Goal: Entertainment & Leisure: Consume media (video, audio)

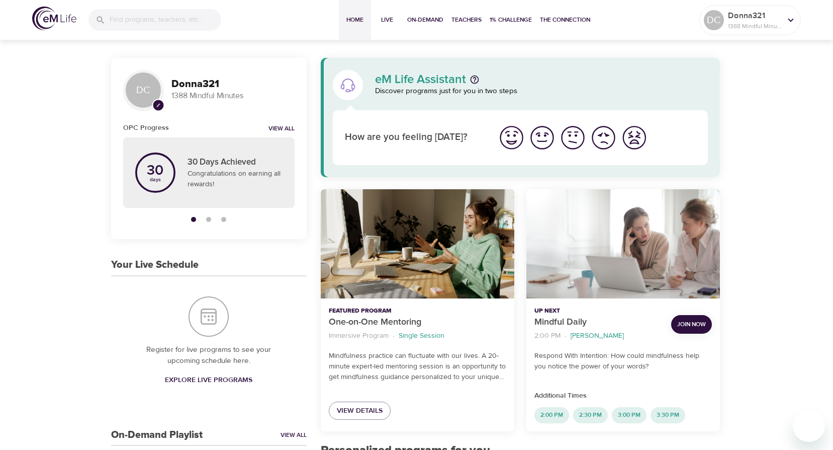
click at [546, 136] on img "I'm feeling good" at bounding box center [542, 138] width 28 height 28
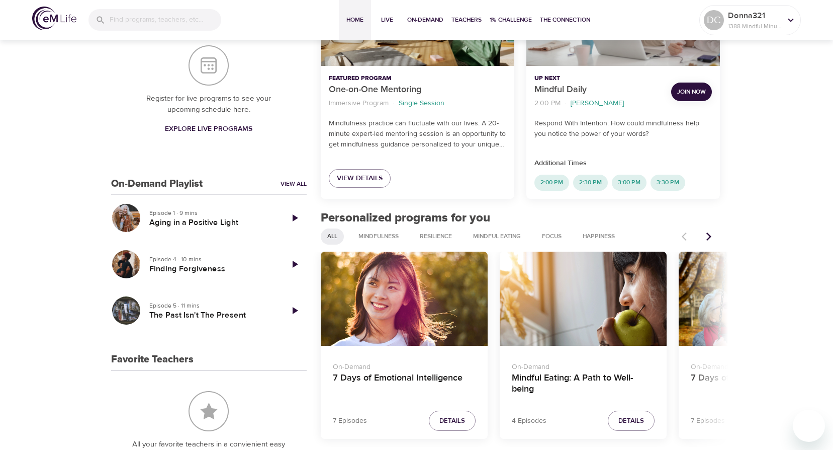
scroll to position [352, 0]
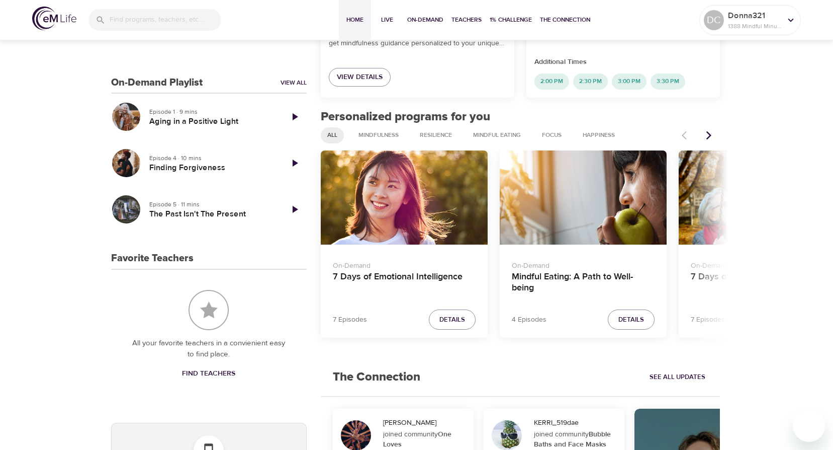
click at [717, 133] on button "Next items" at bounding box center [709, 135] width 22 height 22
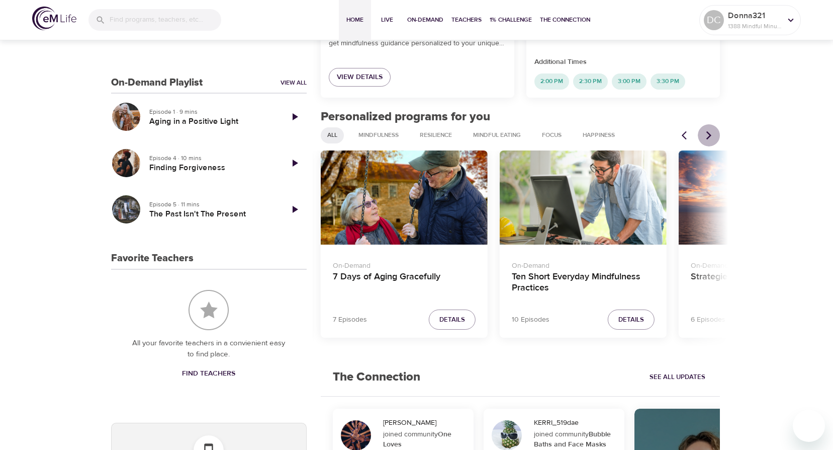
click at [711, 132] on icon "Next items" at bounding box center [709, 135] width 10 height 10
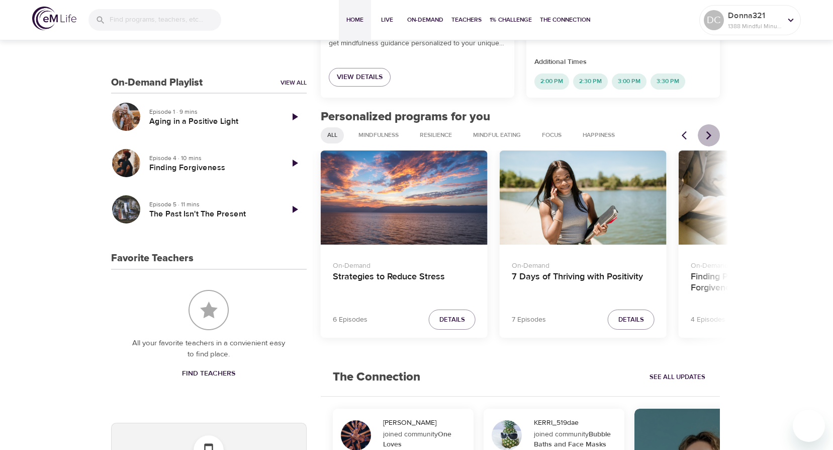
click at [711, 132] on icon "Next items" at bounding box center [709, 135] width 10 height 10
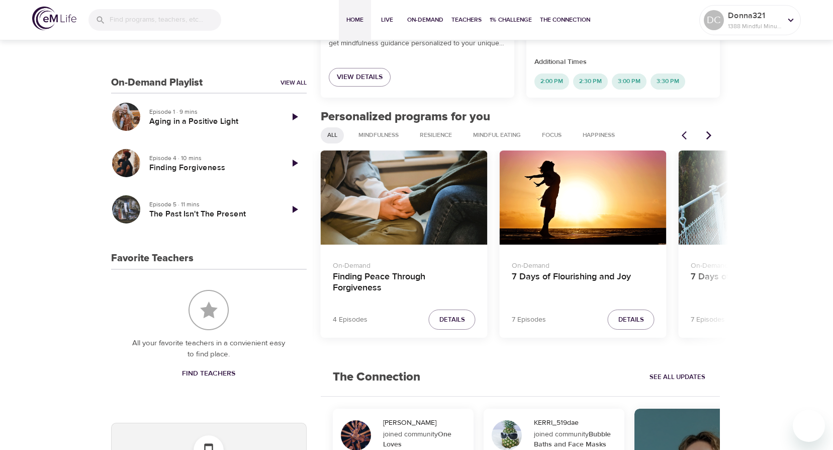
click at [711, 132] on icon "Next items" at bounding box center [709, 135] width 10 height 10
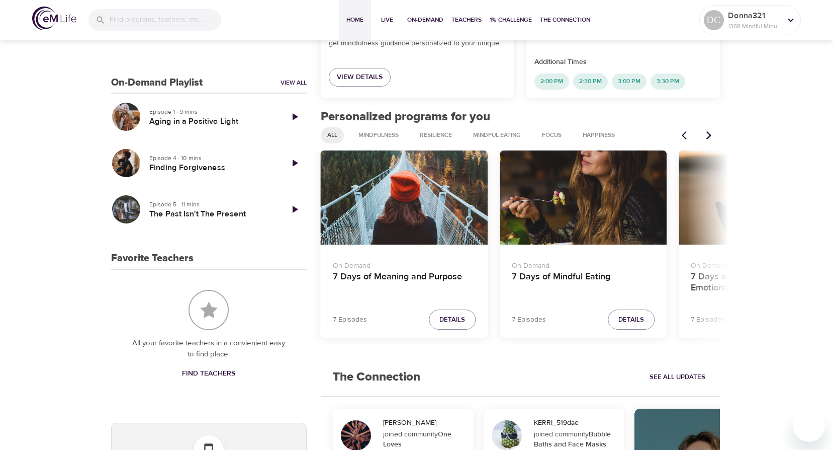
click at [711, 132] on icon "Next items" at bounding box center [709, 135] width 10 height 10
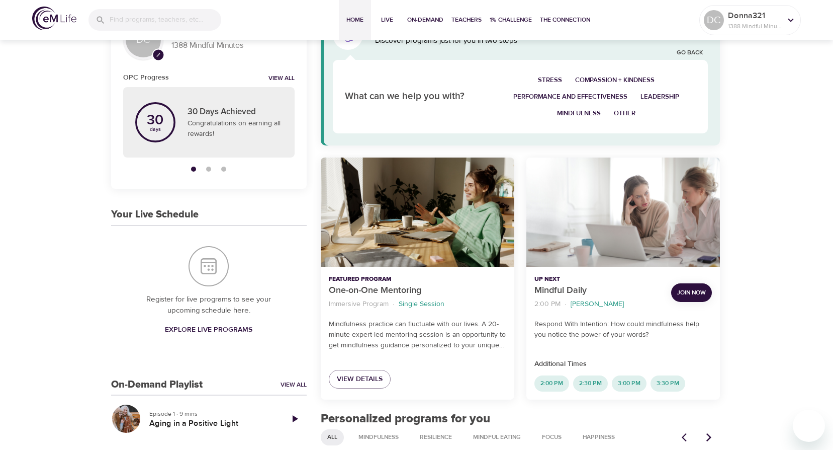
scroll to position [0, 0]
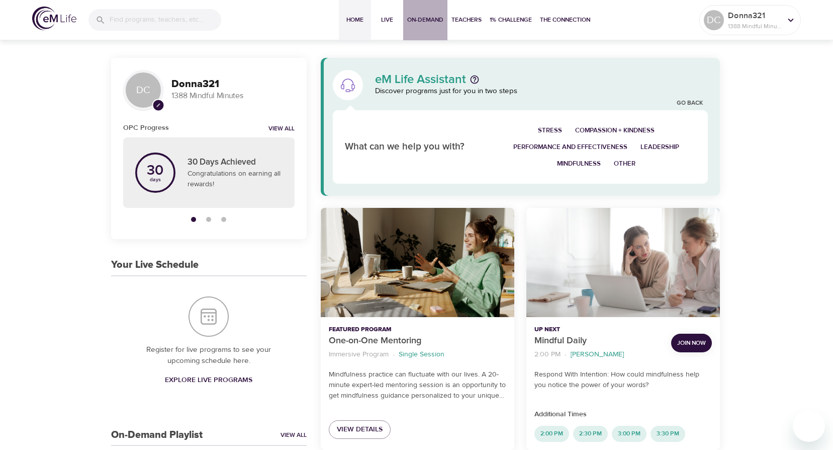
click at [420, 17] on span "On-Demand" at bounding box center [425, 20] width 36 height 11
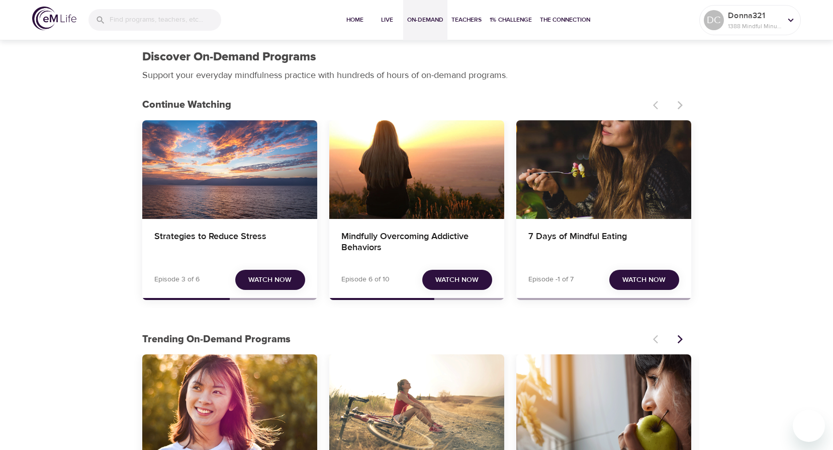
click at [447, 277] on span "Watch Now" at bounding box center [456, 280] width 43 height 13
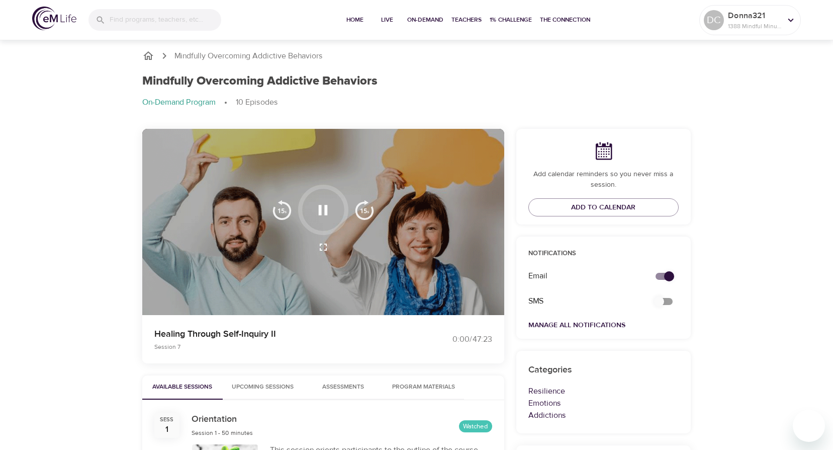
click at [328, 208] on icon "button" at bounding box center [323, 210] width 18 height 18
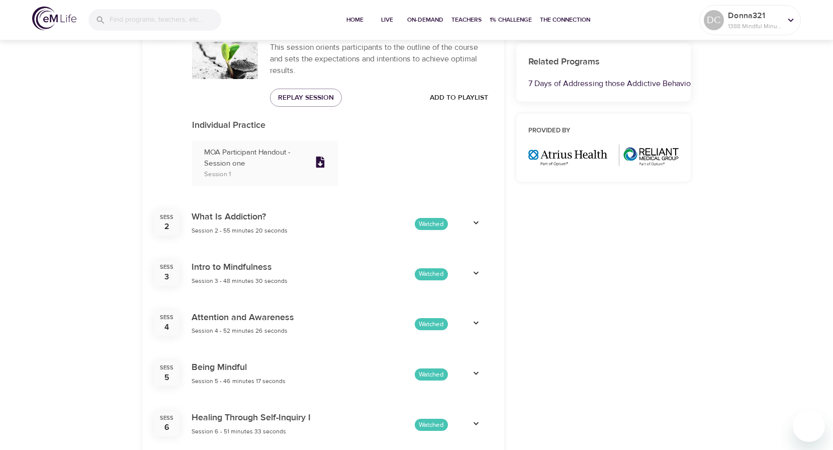
scroll to position [101, 0]
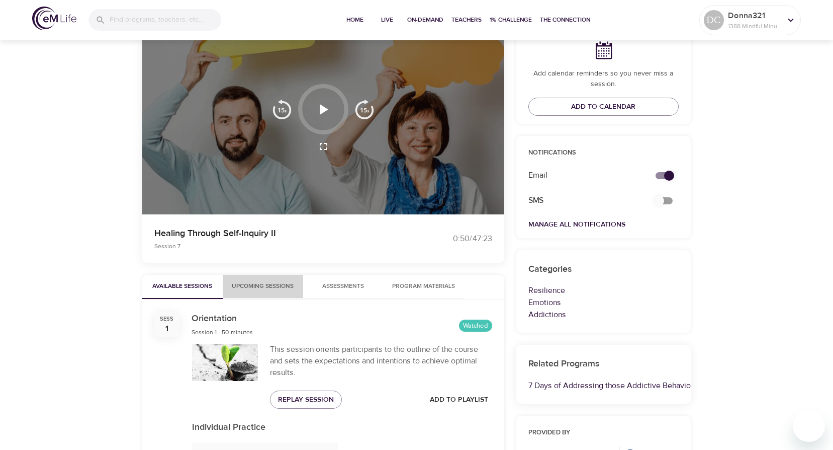
click at [279, 283] on span "Upcoming Sessions" at bounding box center [263, 286] width 68 height 11
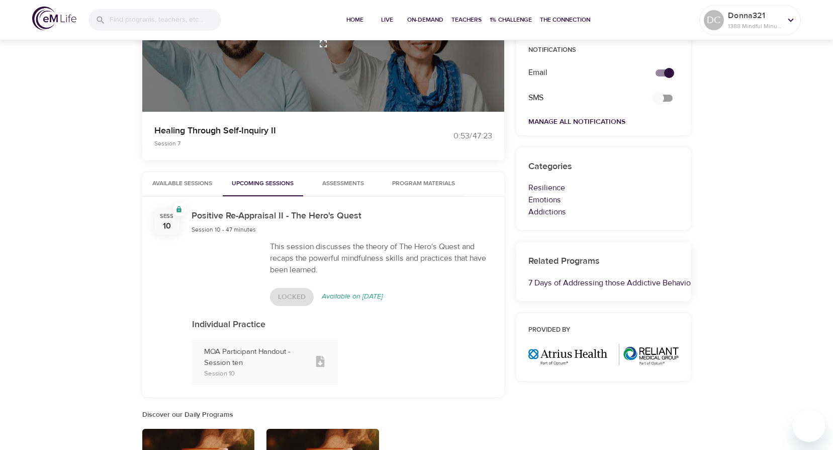
scroll to position [201, 0]
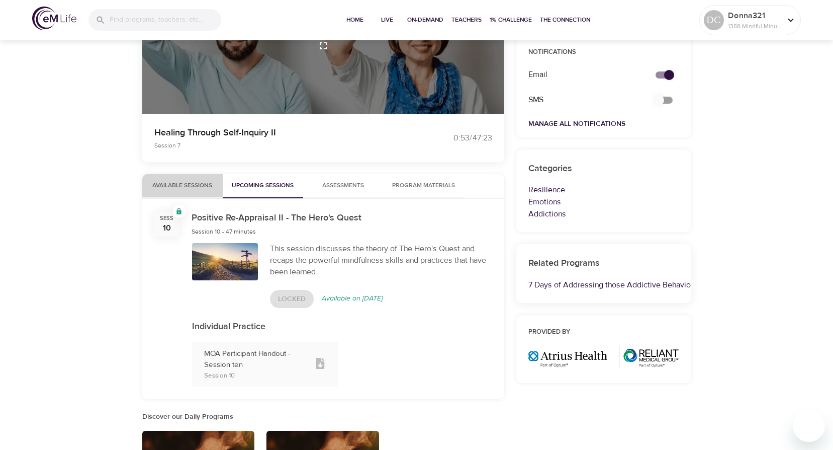
click at [183, 184] on span "Available Sessions" at bounding box center [182, 186] width 68 height 11
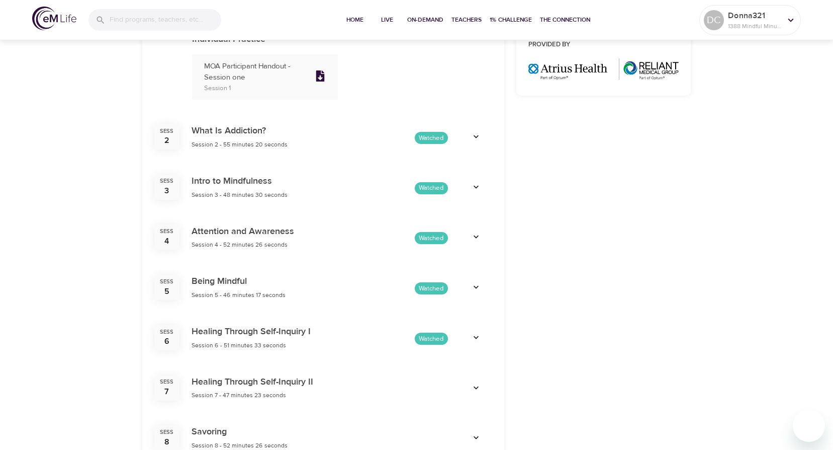
scroll to position [603, 0]
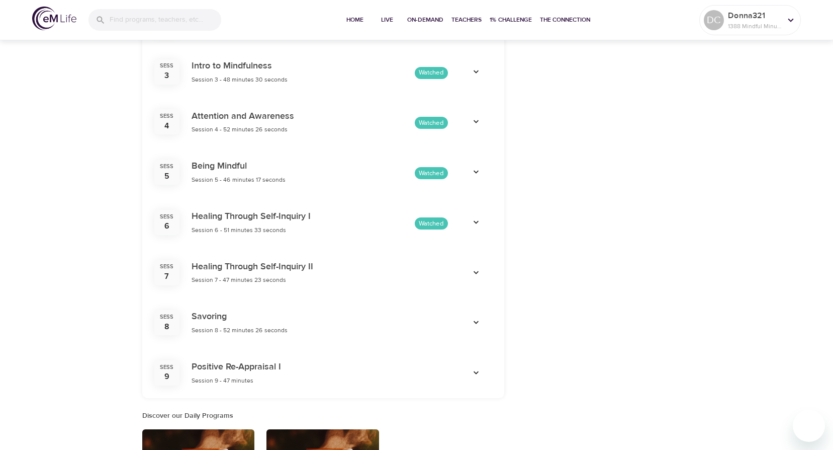
click at [268, 332] on span "Session 8 - 52 minutes 26 seconds" at bounding box center [240, 330] width 96 height 8
click at [481, 319] on icon "button" at bounding box center [476, 322] width 10 height 10
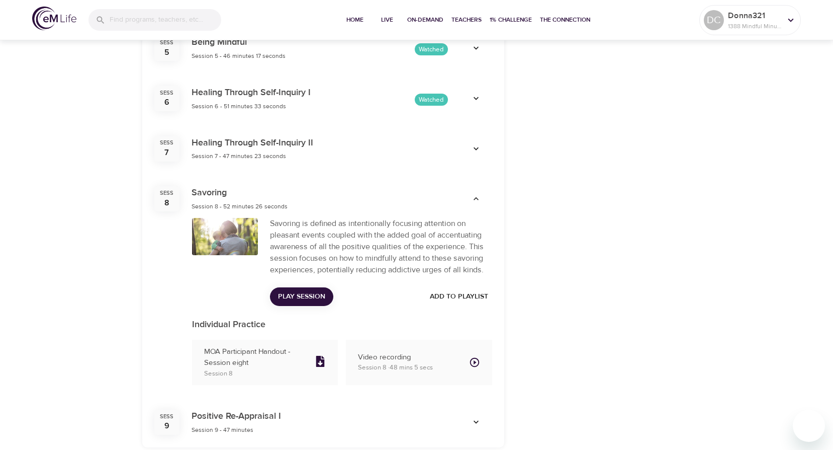
scroll to position [704, 0]
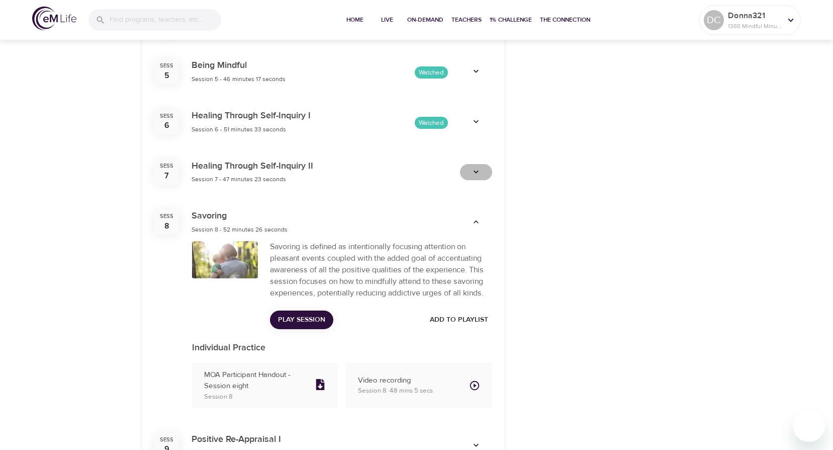
click at [477, 170] on icon "button" at bounding box center [476, 172] width 10 height 10
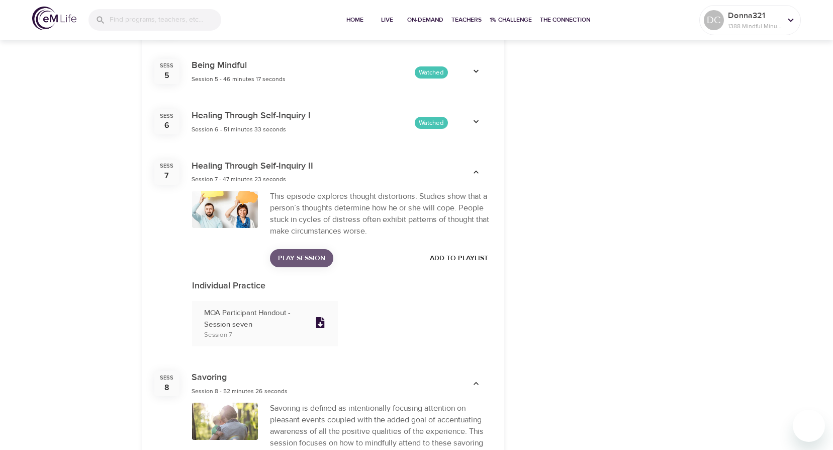
click at [292, 255] on span "Play Session" at bounding box center [301, 258] width 47 height 13
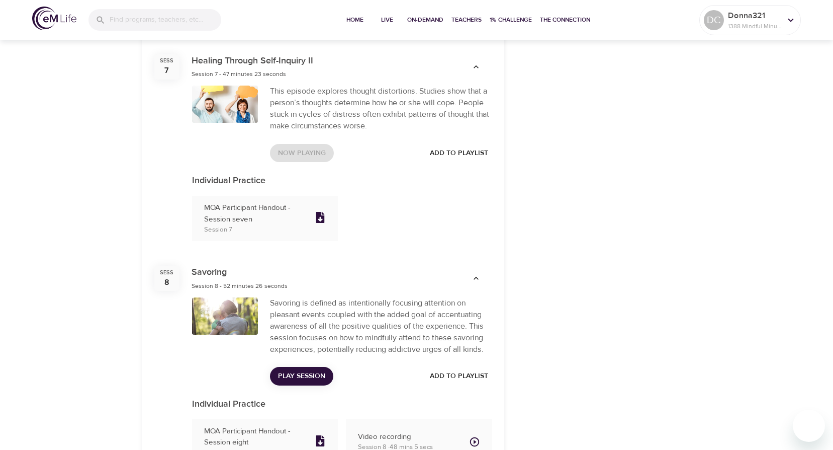
scroll to position [805, 0]
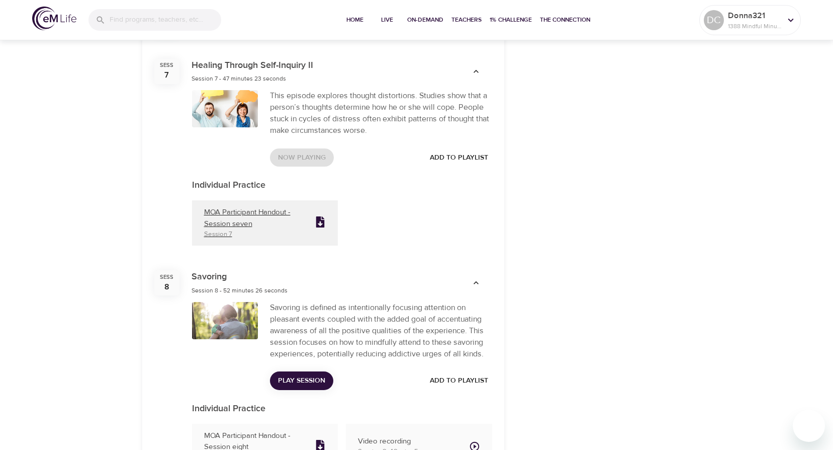
click at [319, 220] on icon at bounding box center [320, 221] width 9 height 11
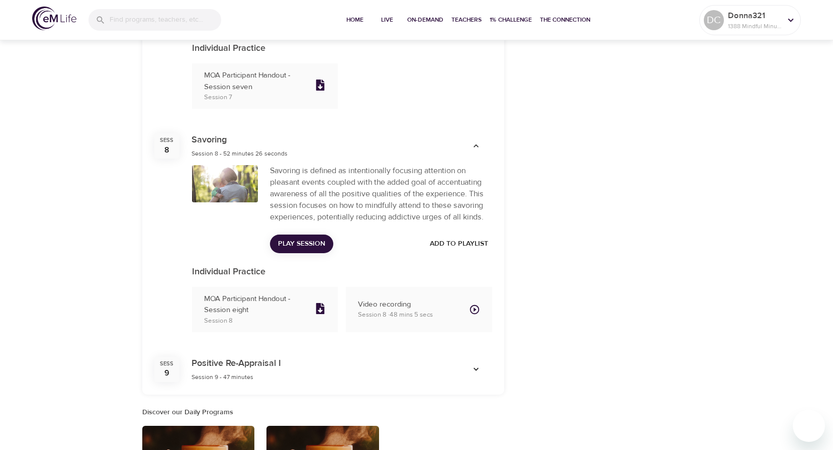
scroll to position [955, 0]
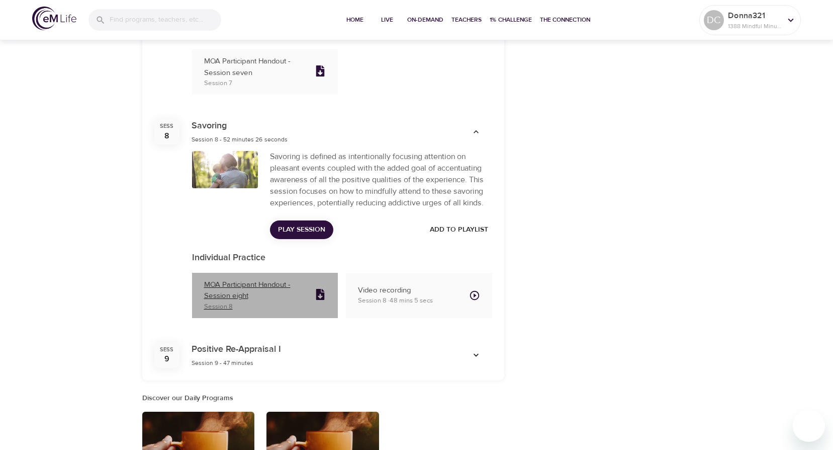
click at [321, 291] on icon at bounding box center [320, 294] width 11 height 11
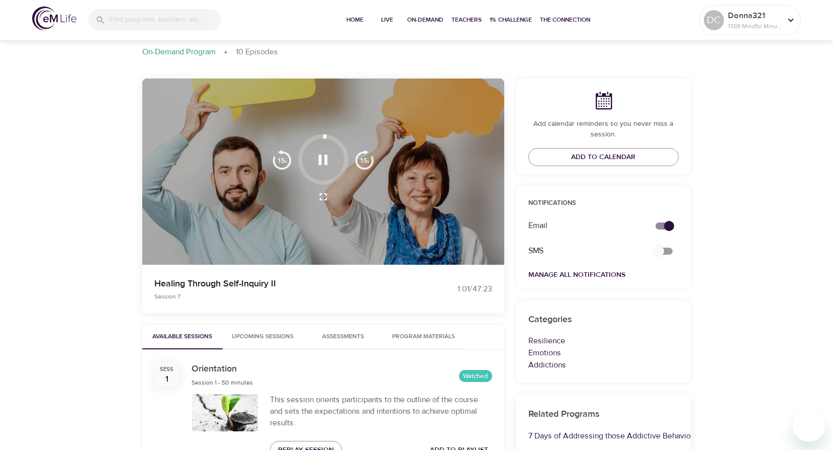
scroll to position [0, 0]
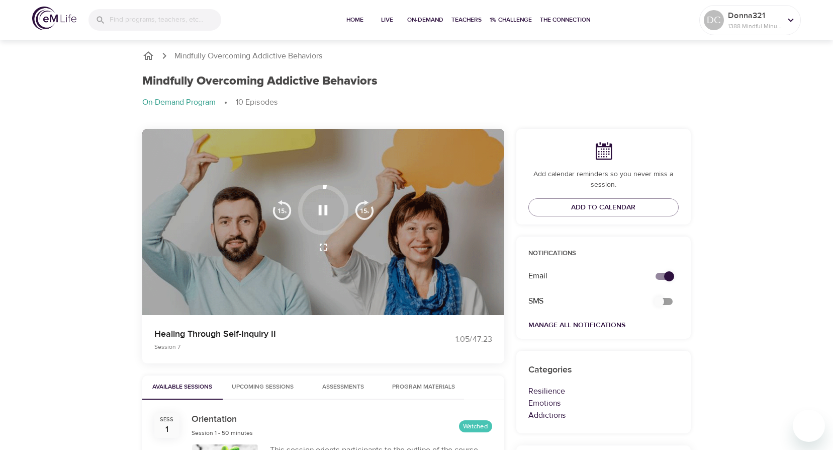
click at [370, 209] on img "button" at bounding box center [364, 210] width 20 height 20
click at [363, 208] on img "button" at bounding box center [364, 210] width 20 height 20
click at [367, 201] on img "button" at bounding box center [364, 210] width 20 height 20
click at [368, 211] on img "button" at bounding box center [364, 210] width 20 height 20
click at [368, 213] on img "button" at bounding box center [364, 210] width 20 height 20
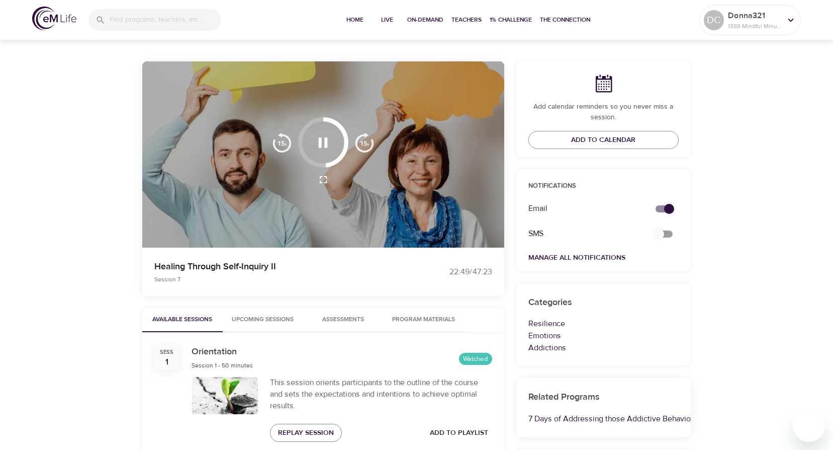
scroll to position [50, 0]
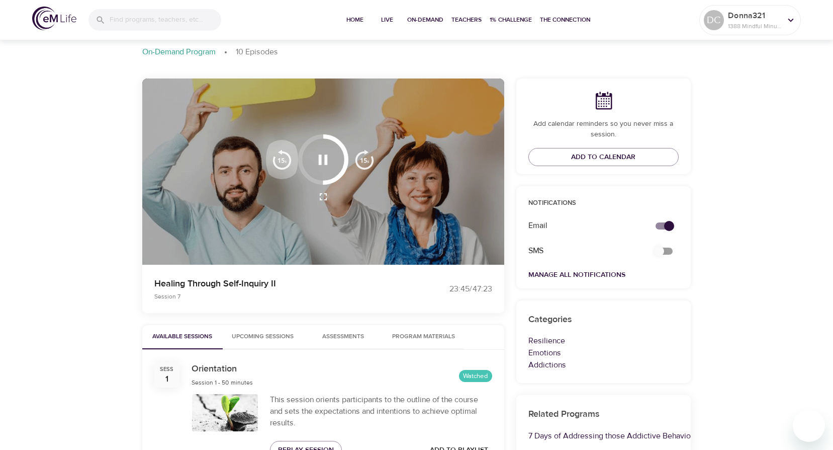
click at [284, 159] on img "button" at bounding box center [282, 159] width 20 height 20
click at [282, 159] on img "button" at bounding box center [282, 159] width 20 height 20
click at [287, 159] on img "button" at bounding box center [282, 159] width 20 height 20
click at [281, 157] on img "button" at bounding box center [282, 159] width 20 height 20
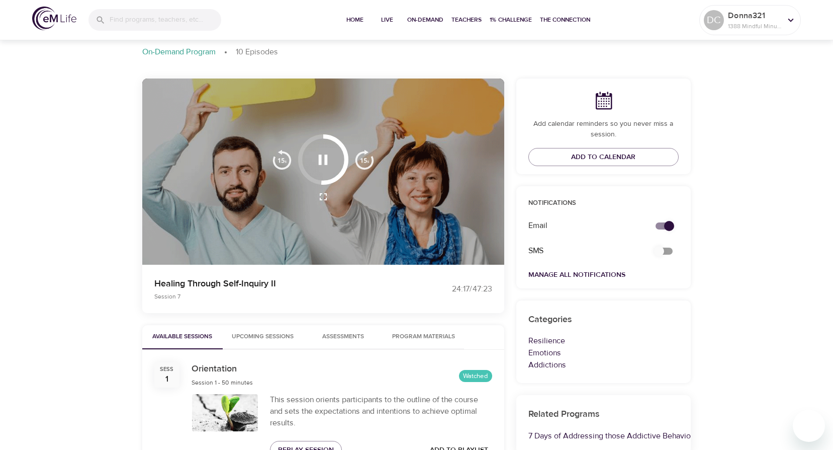
click at [279, 156] on img "button" at bounding box center [282, 159] width 20 height 20
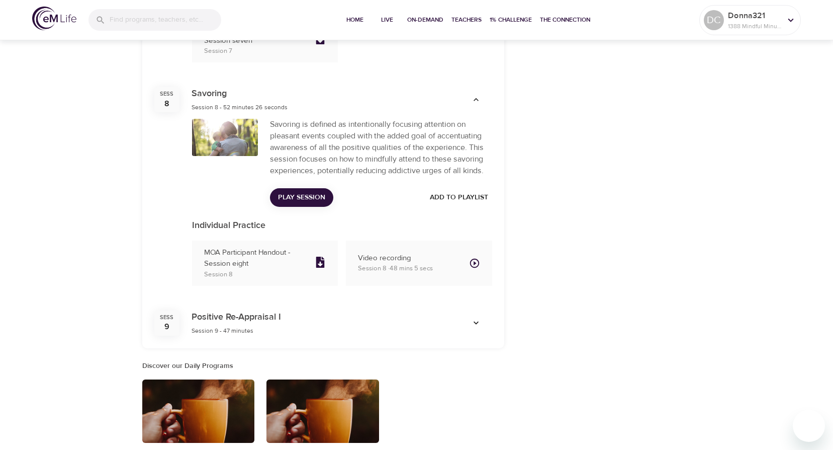
scroll to position [1056, 0]
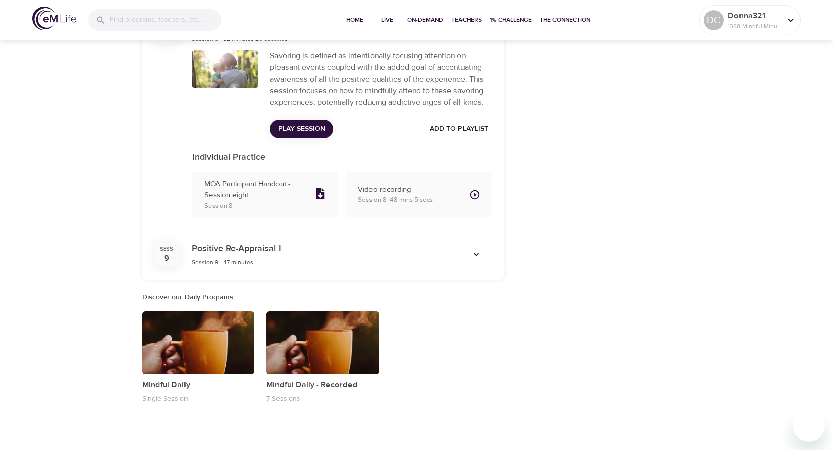
click at [474, 252] on icon "button" at bounding box center [476, 254] width 10 height 10
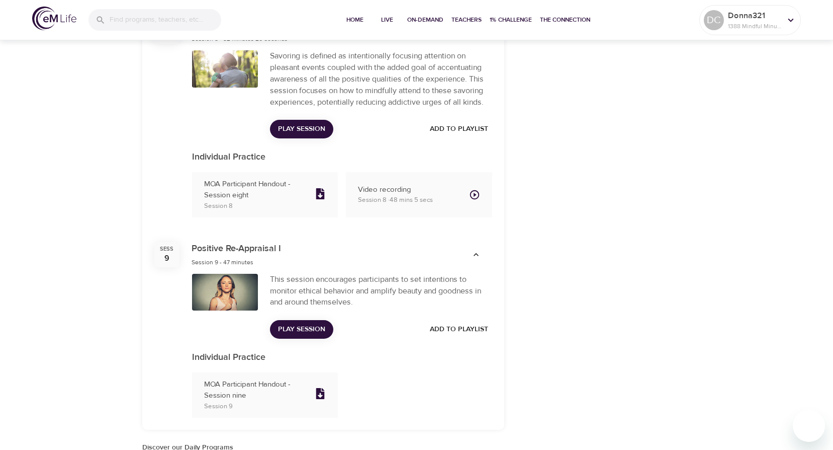
scroll to position [1157, 0]
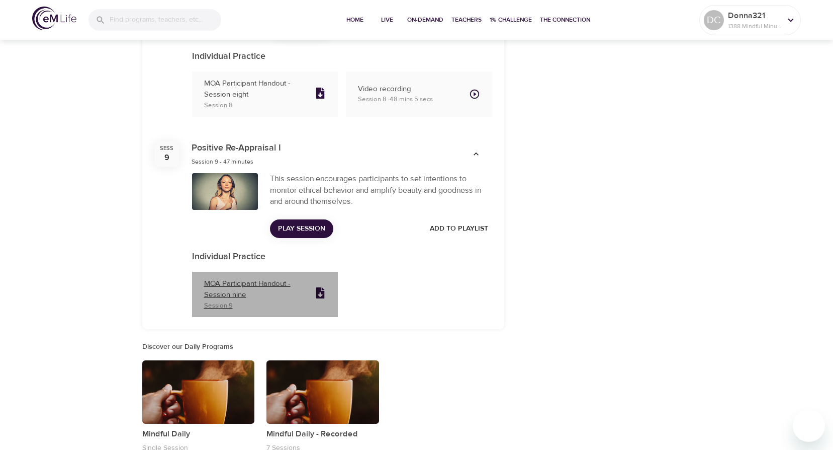
click at [322, 291] on icon at bounding box center [320, 292] width 11 height 11
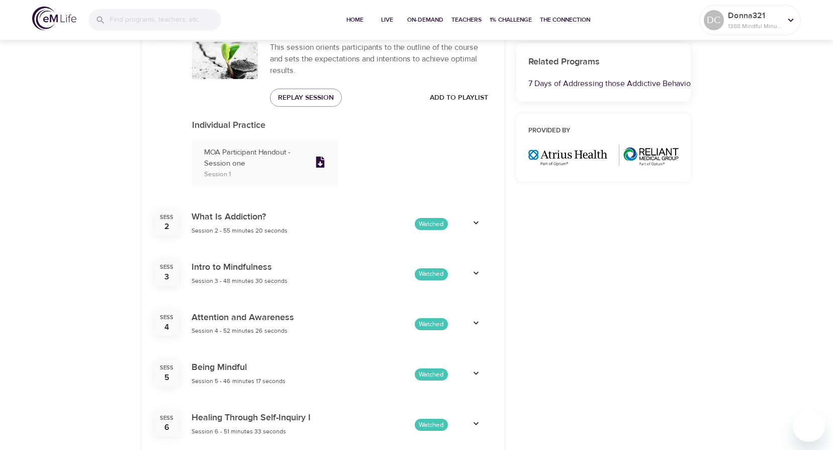
scroll to position [201, 0]
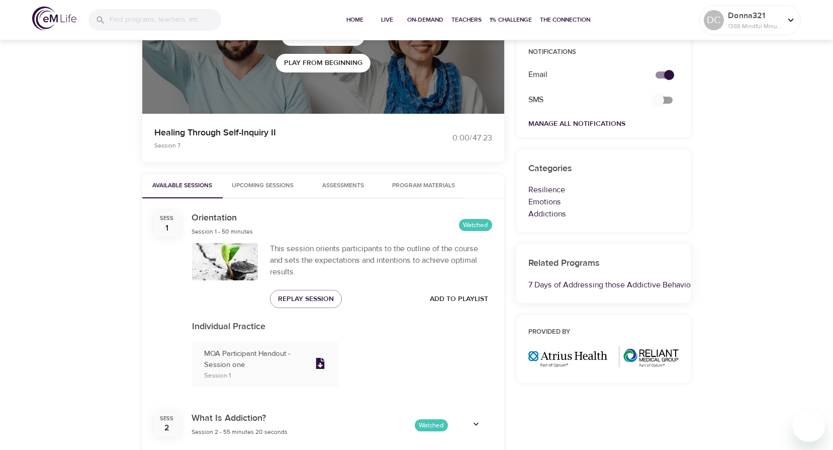
click at [267, 185] on span "Upcoming Sessions" at bounding box center [263, 186] width 68 height 11
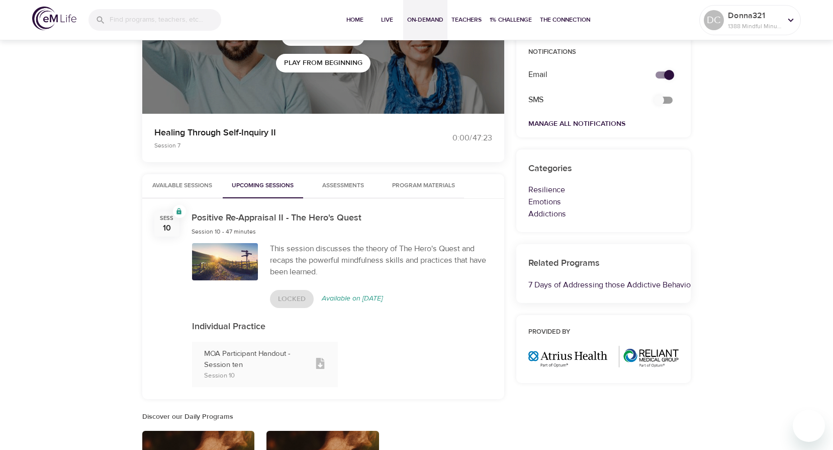
click at [420, 17] on span "On-Demand" at bounding box center [425, 20] width 36 height 11
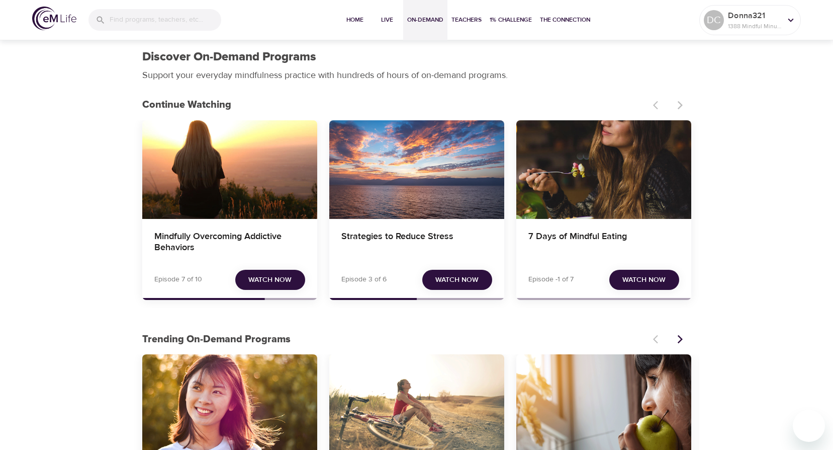
click at [450, 282] on span "Watch Now" at bounding box center [456, 280] width 43 height 13
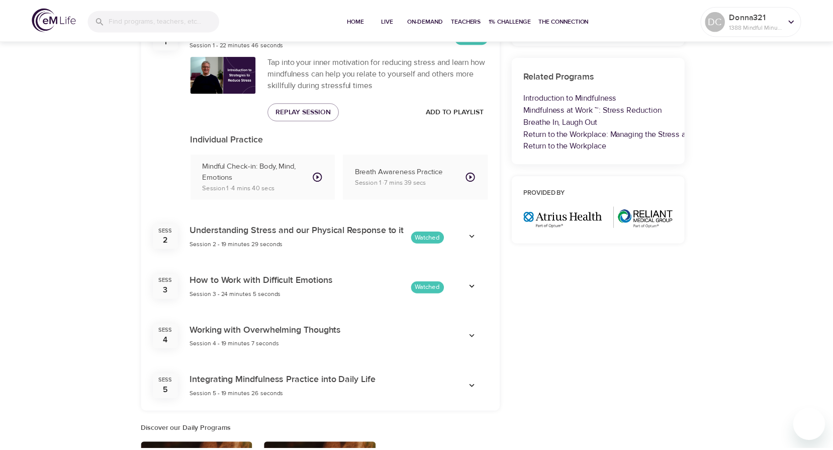
scroll to position [402, 0]
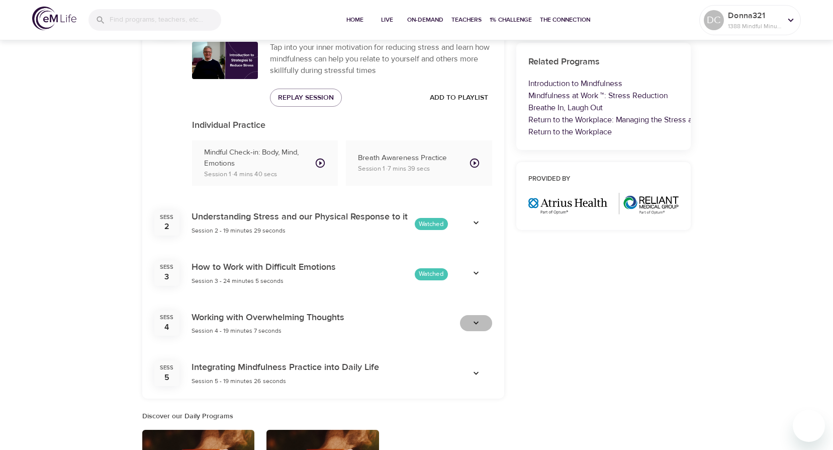
click at [476, 320] on icon "button" at bounding box center [476, 323] width 10 height 10
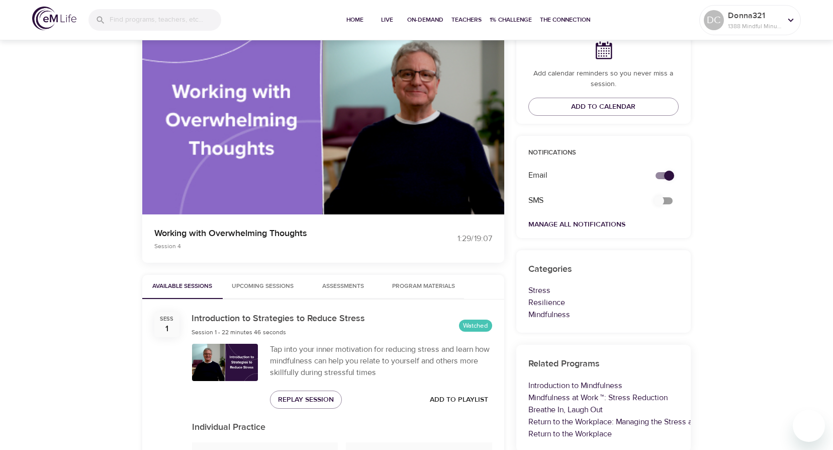
scroll to position [50, 0]
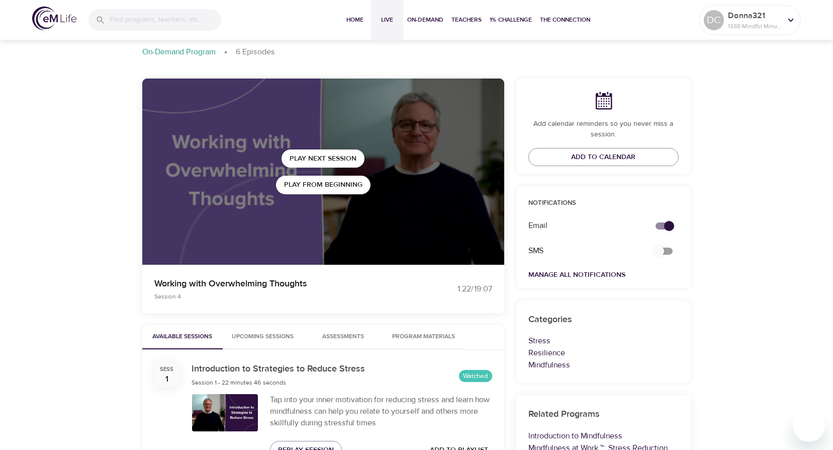
click at [381, 26] on button "Live" at bounding box center [387, 20] width 32 height 40
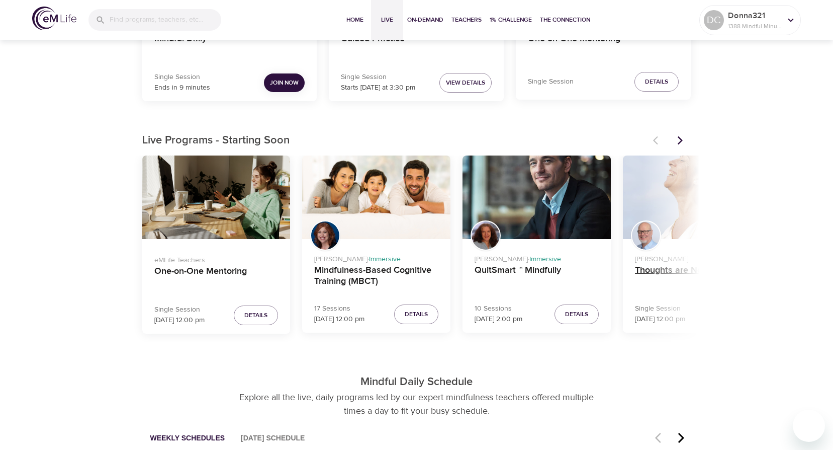
scroll to position [251, 0]
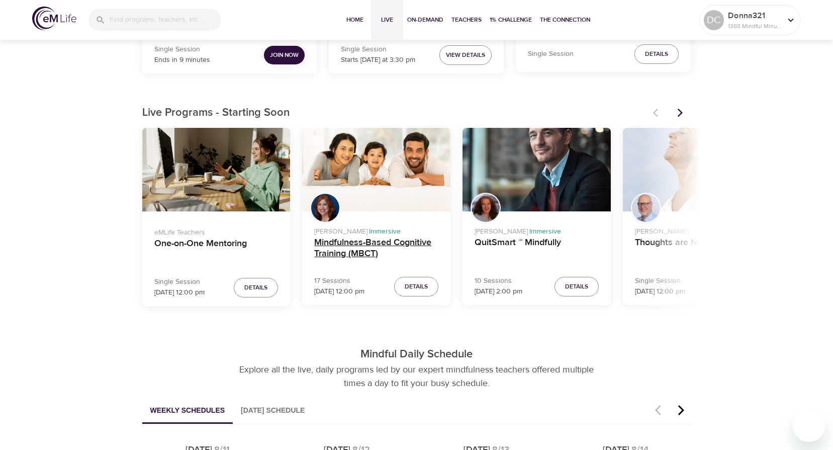
click at [350, 253] on h4 "Mindfulness-Based Cognitive Training (MBCT)" at bounding box center [376, 249] width 124 height 24
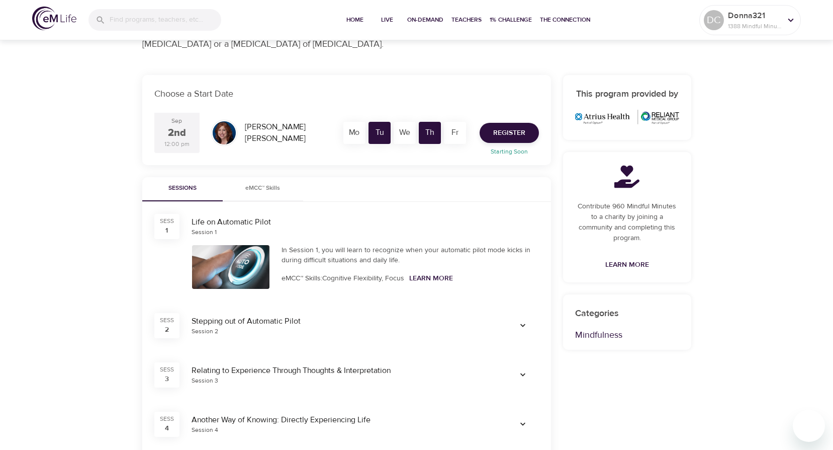
scroll to position [151, 0]
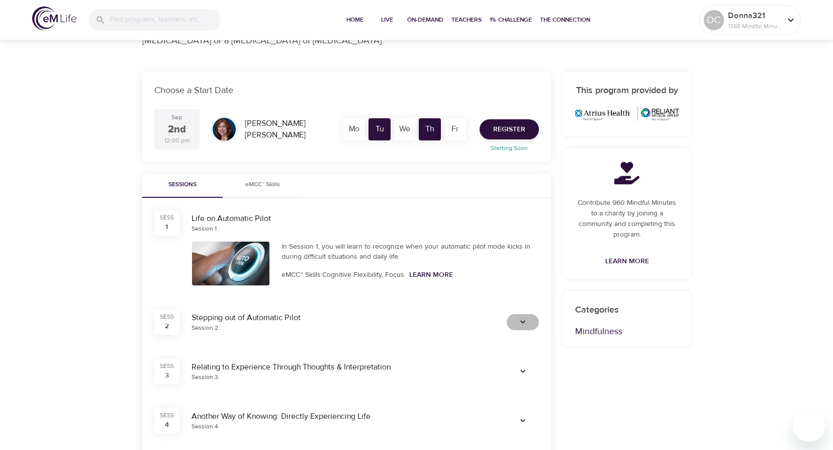
click at [520, 321] on icon "button" at bounding box center [523, 322] width 10 height 10
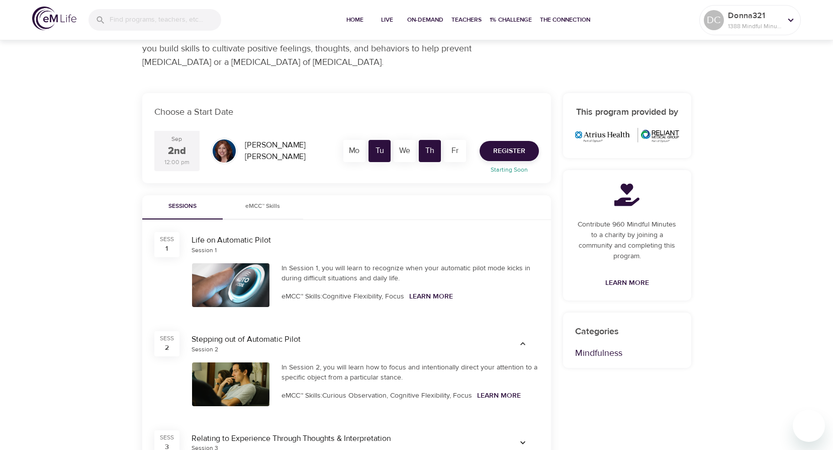
scroll to position [0, 0]
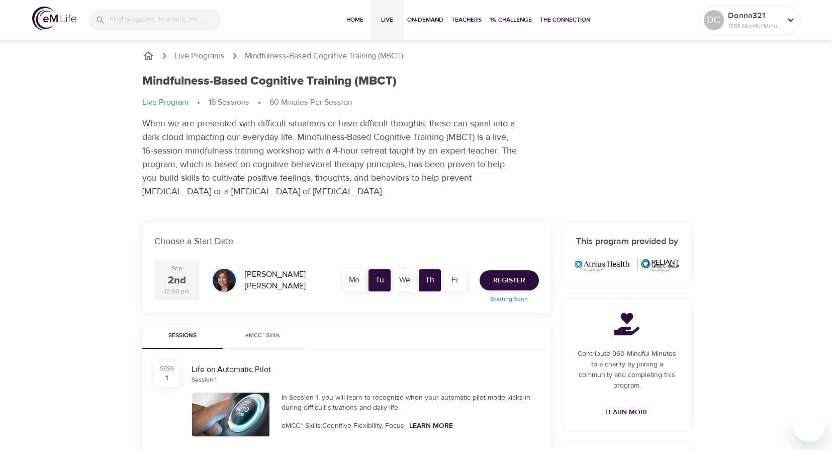
click at [383, 21] on span "Live" at bounding box center [387, 20] width 24 height 11
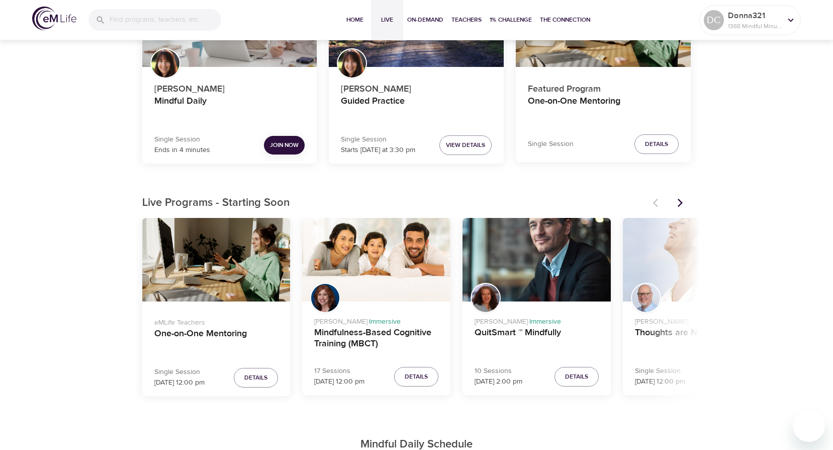
scroll to position [201, 0]
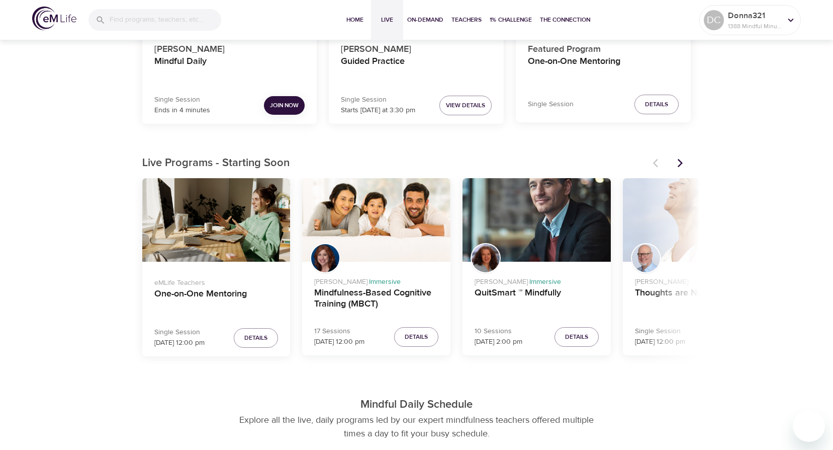
click at [555, 250] on div "QuitSmart ™ Mindfully" at bounding box center [537, 219] width 148 height 83
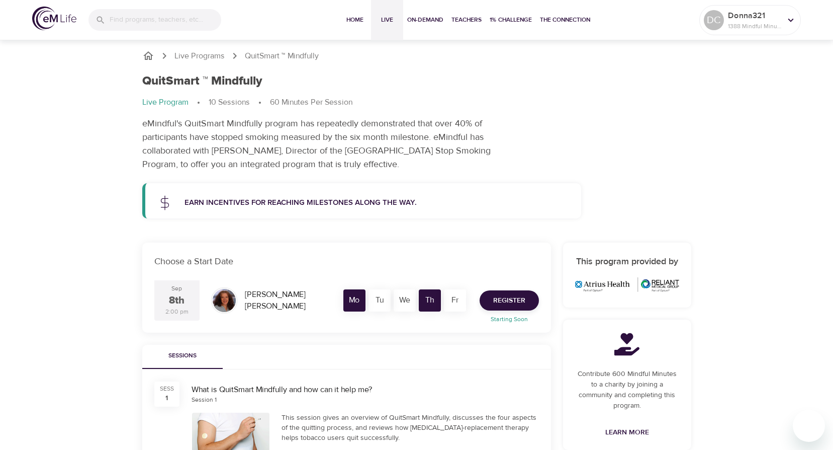
click at [388, 19] on span "Live" at bounding box center [387, 20] width 24 height 11
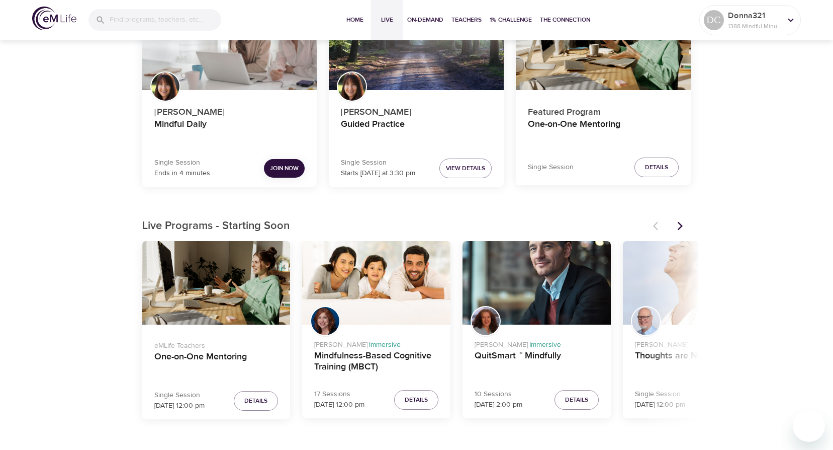
scroll to position [151, 0]
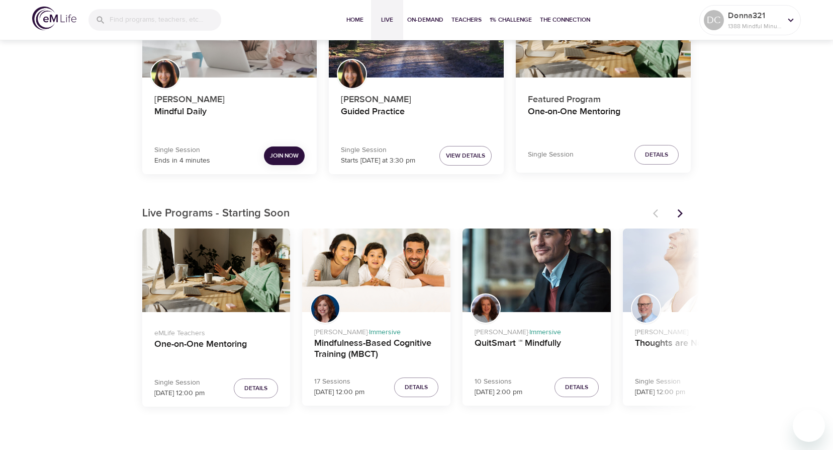
click at [682, 212] on icon "Next items" at bounding box center [680, 213] width 10 height 10
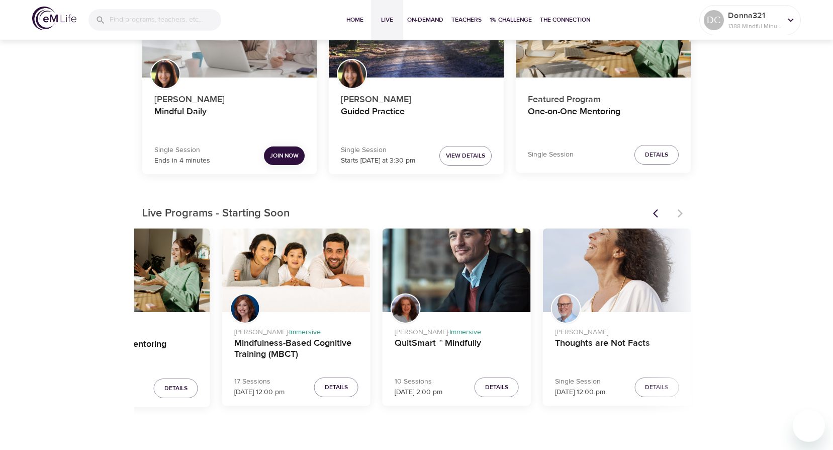
click at [601, 307] on div "Thoughts are Not Facts" at bounding box center [617, 269] width 148 height 83
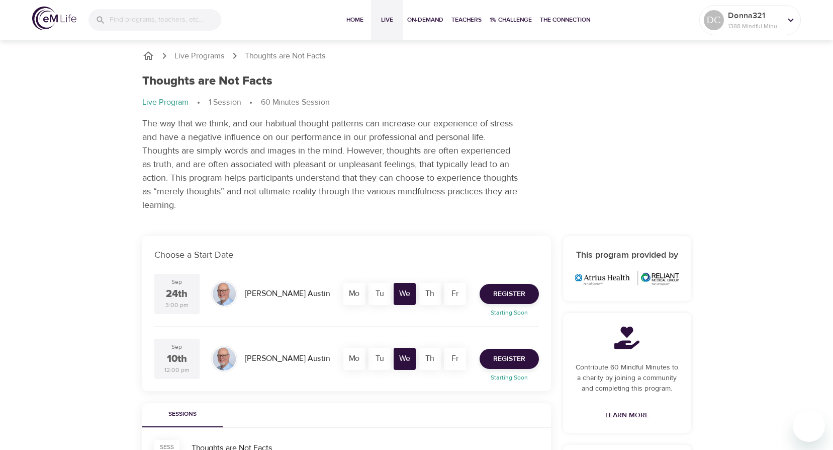
click at [386, 18] on span "Live" at bounding box center [387, 20] width 24 height 11
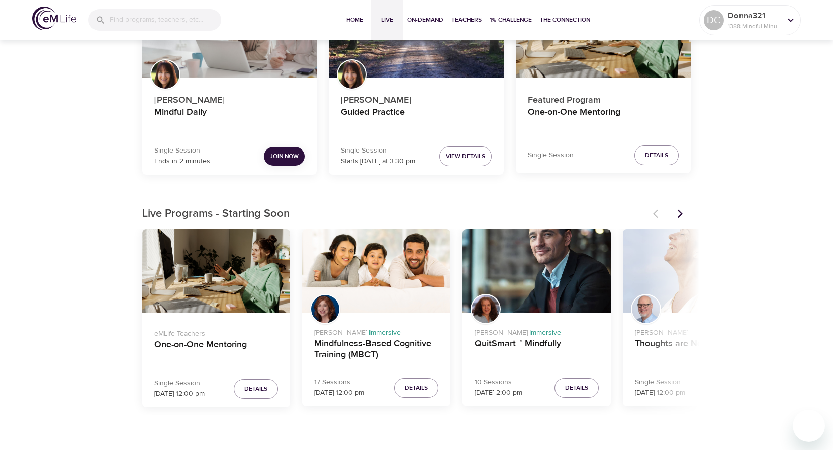
scroll to position [251, 0]
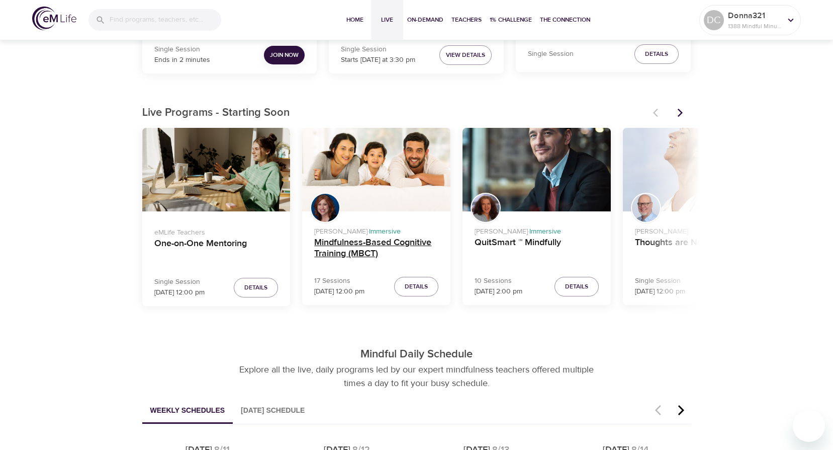
click at [380, 245] on h4 "Mindfulness-Based Cognitive Training (MBCT)" at bounding box center [376, 249] width 124 height 24
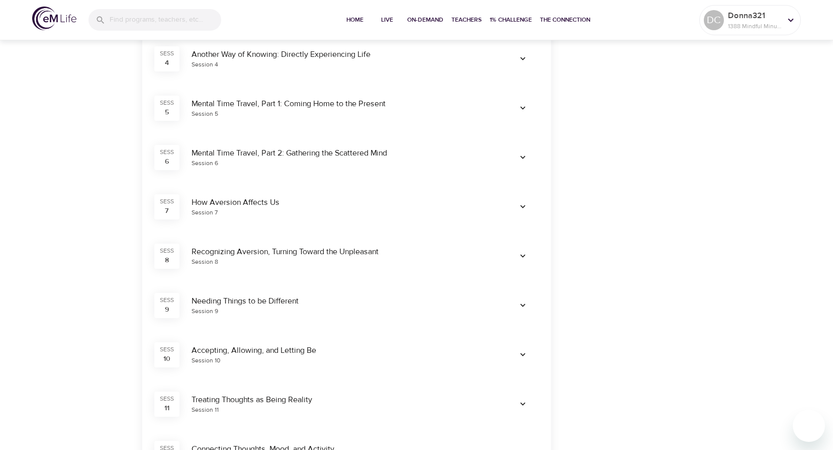
scroll to position [553, 0]
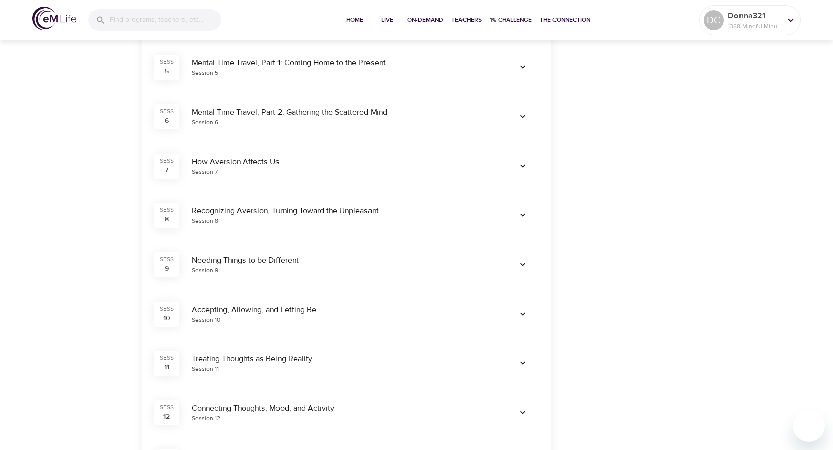
click at [527, 312] on icon "button" at bounding box center [523, 314] width 10 height 10
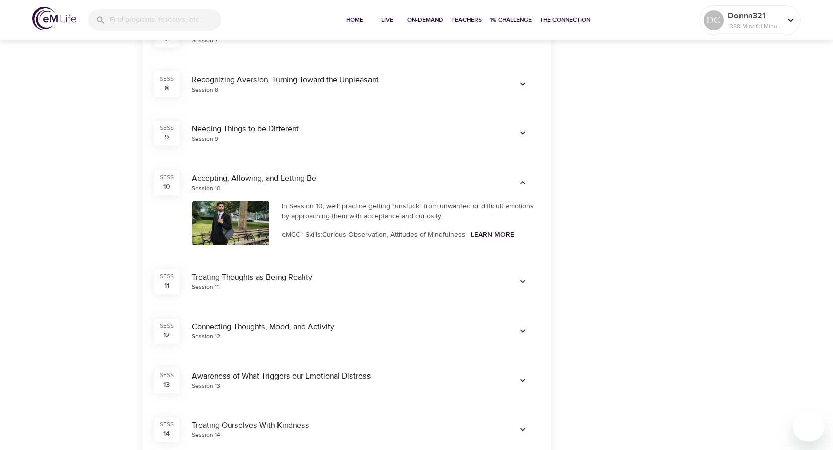
scroll to position [704, 0]
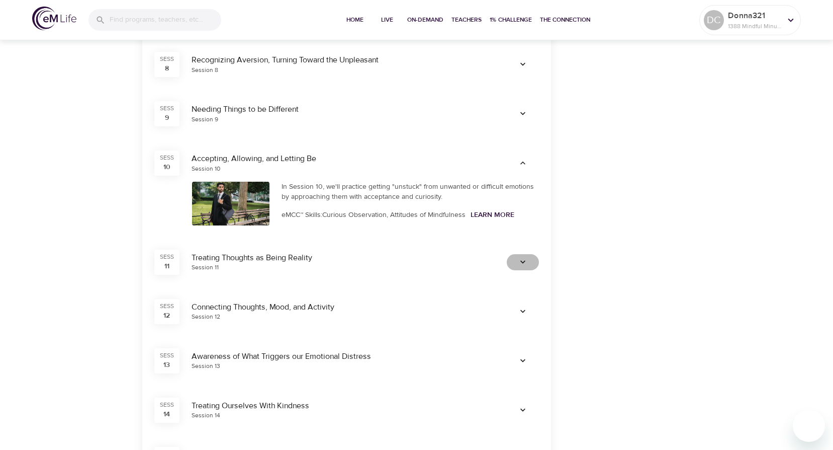
click at [527, 262] on icon "button" at bounding box center [523, 262] width 10 height 10
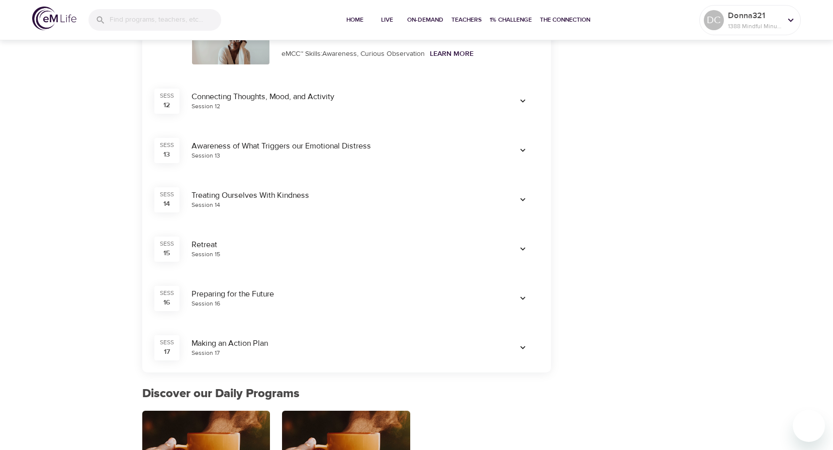
scroll to position [1056, 0]
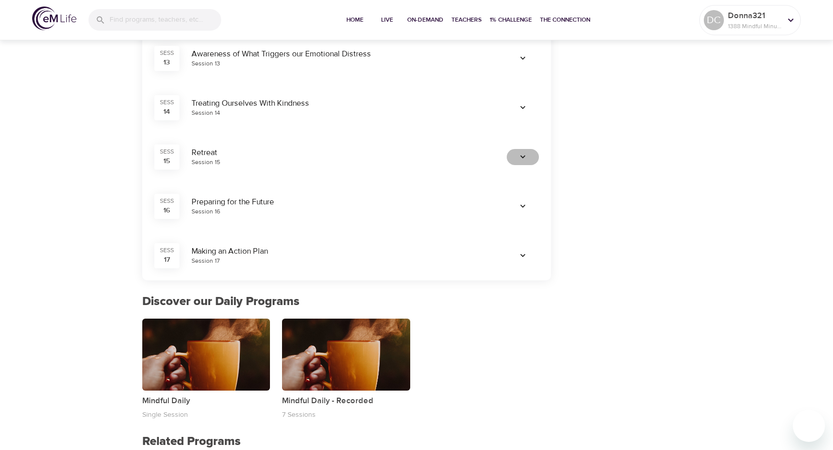
click at [522, 157] on icon "button" at bounding box center [522, 156] width 5 height 3
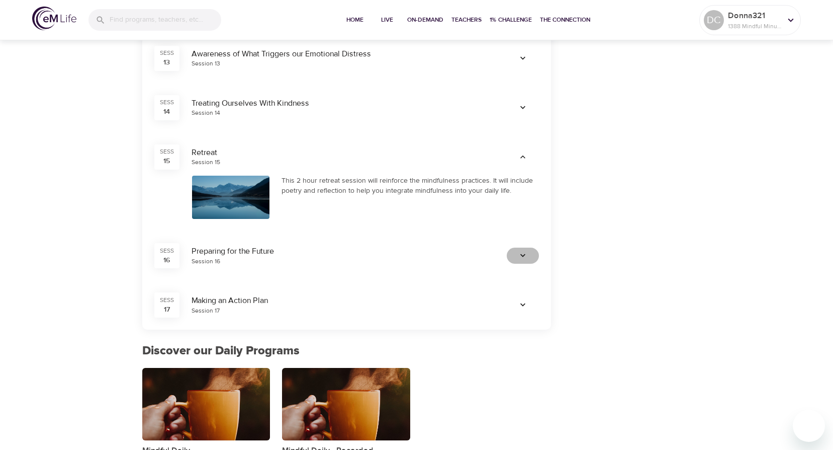
click at [524, 256] on icon "button" at bounding box center [523, 255] width 10 height 10
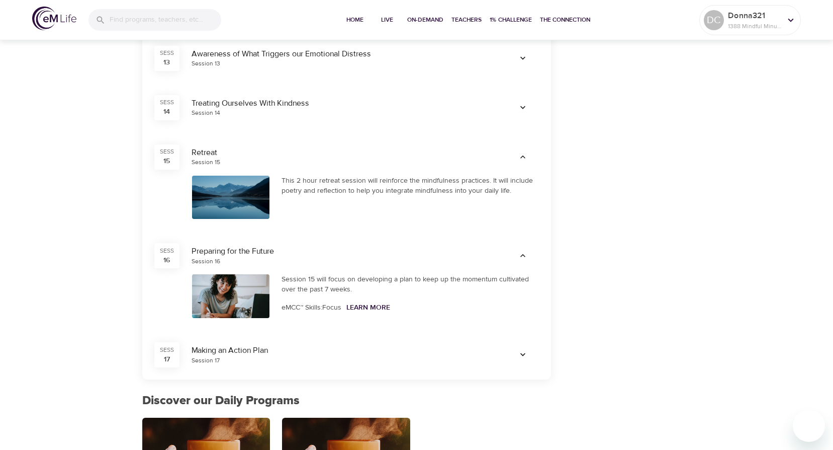
click at [521, 356] on icon "button" at bounding box center [523, 354] width 10 height 10
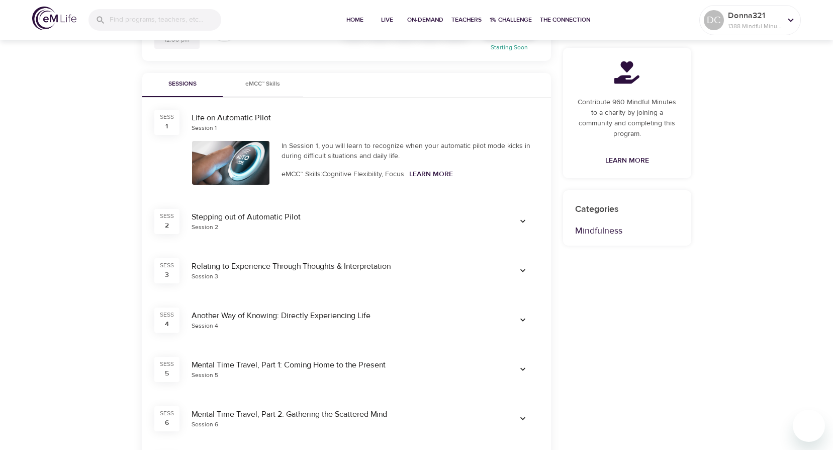
scroll to position [0, 0]
